Goal: Task Accomplishment & Management: Manage account settings

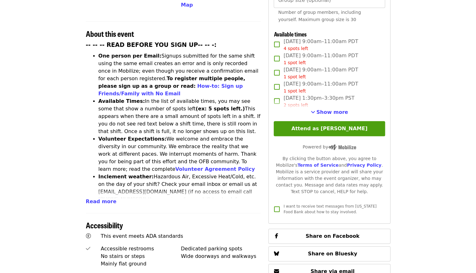
scroll to position [229, 0]
click at [100, 198] on span "Read more" at bounding box center [101, 201] width 31 height 6
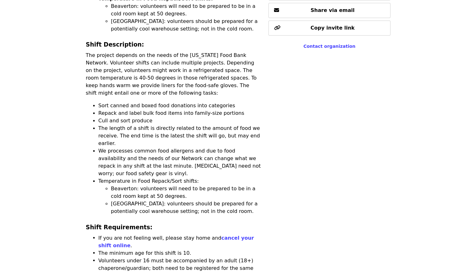
scroll to position [489, 0]
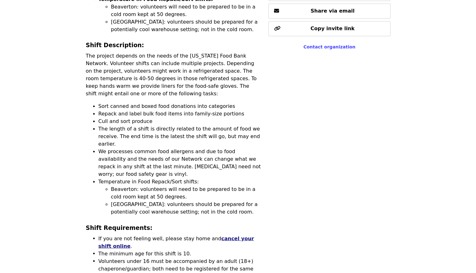
click at [241, 236] on link "cancel your shift online" at bounding box center [177, 243] width 156 height 14
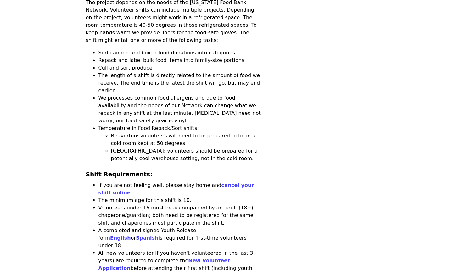
scroll to position [571, 0]
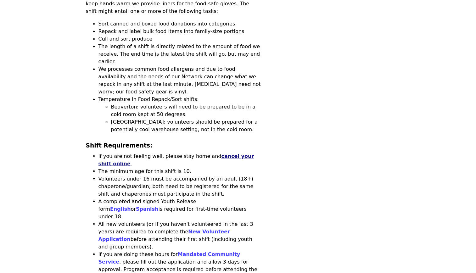
click at [241, 153] on link "cancel your shift online" at bounding box center [177, 160] width 156 height 14
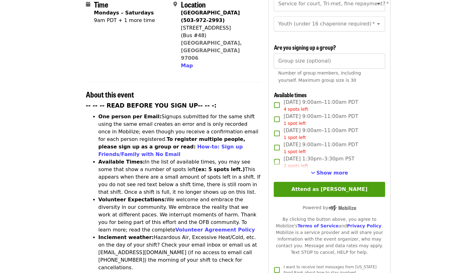
scroll to position [0, 0]
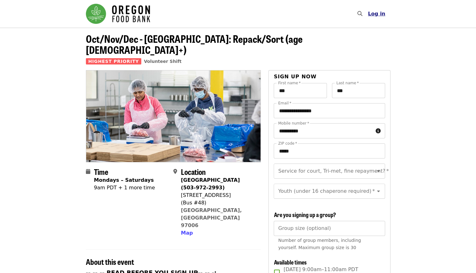
click at [380, 11] on span "Log in" at bounding box center [376, 14] width 17 height 6
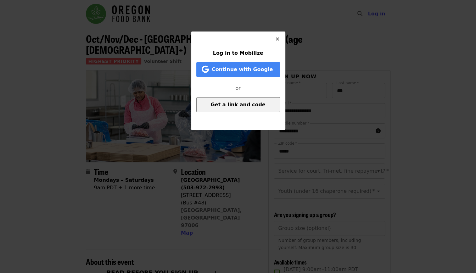
click at [222, 107] on span "Get a link and code" at bounding box center [238, 105] width 55 height 6
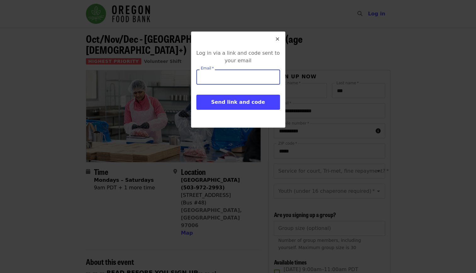
click at [228, 74] on input "Email   *" at bounding box center [238, 77] width 84 height 15
type input "**********"
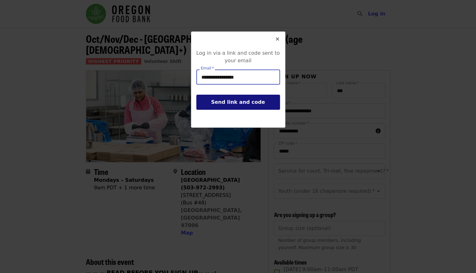
click at [219, 105] on span "Send link and code" at bounding box center [238, 102] width 54 height 6
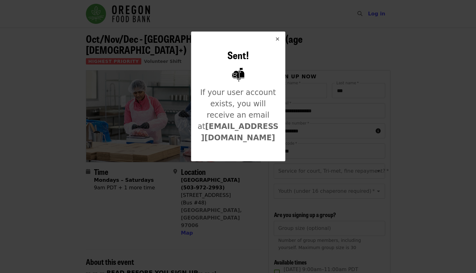
click at [276, 37] on icon "times icon" at bounding box center [278, 39] width 4 height 6
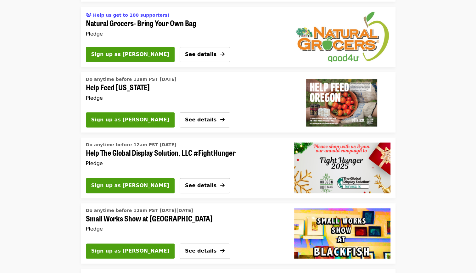
scroll to position [1850, 0]
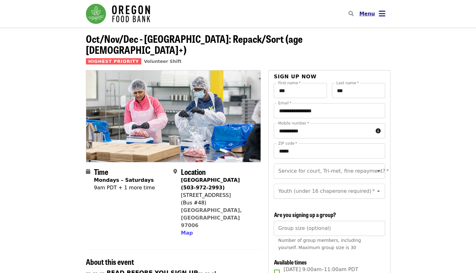
click at [374, 16] on span "Menu" at bounding box center [368, 14] width 16 height 6
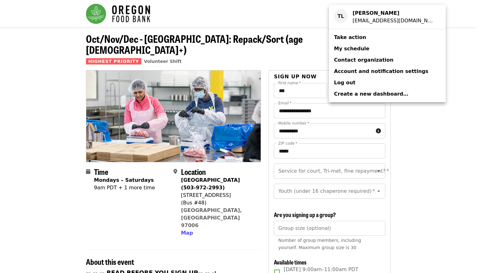
click at [347, 48] on span "My schedule" at bounding box center [351, 49] width 35 height 6
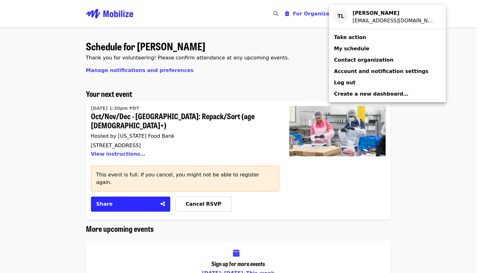
click at [199, 187] on div "Account menu" at bounding box center [240, 136] width 481 height 273
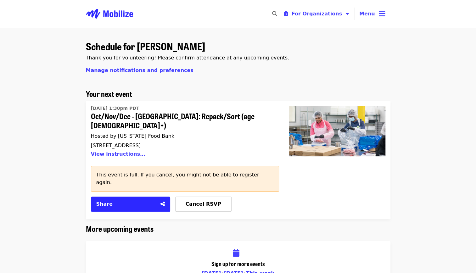
click at [199, 201] on span "Cancel RSVP" at bounding box center [204, 204] width 36 height 6
